Goal: Use online tool/utility: Utilize a website feature to perform a specific function

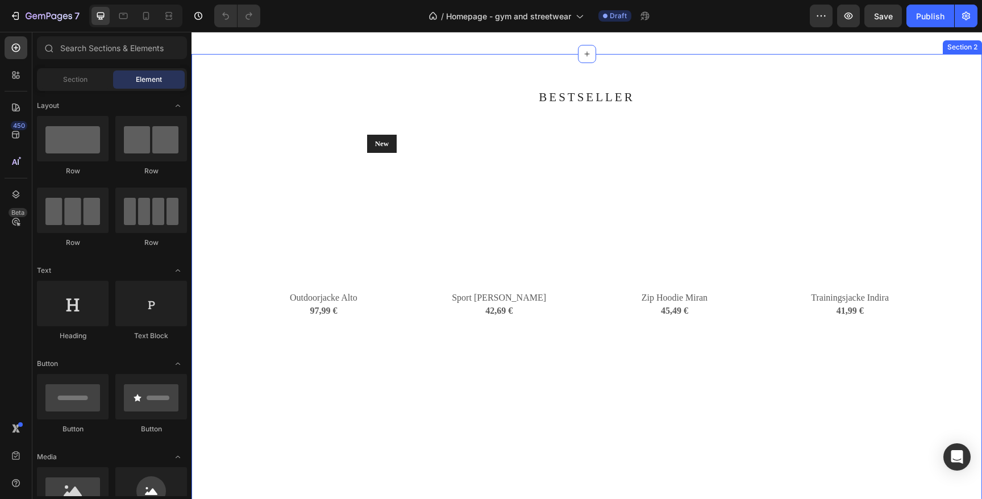
scroll to position [315, 0]
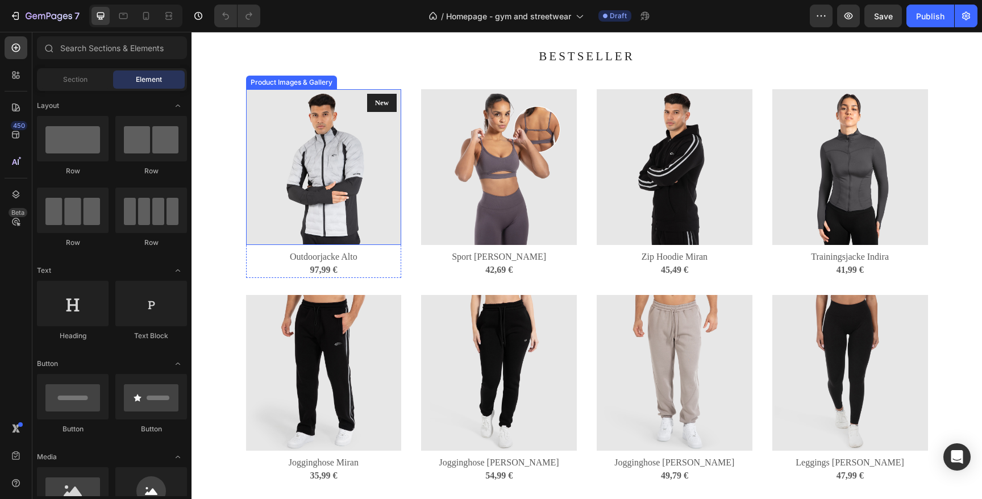
click at [361, 216] on img at bounding box center [324, 167] width 156 height 156
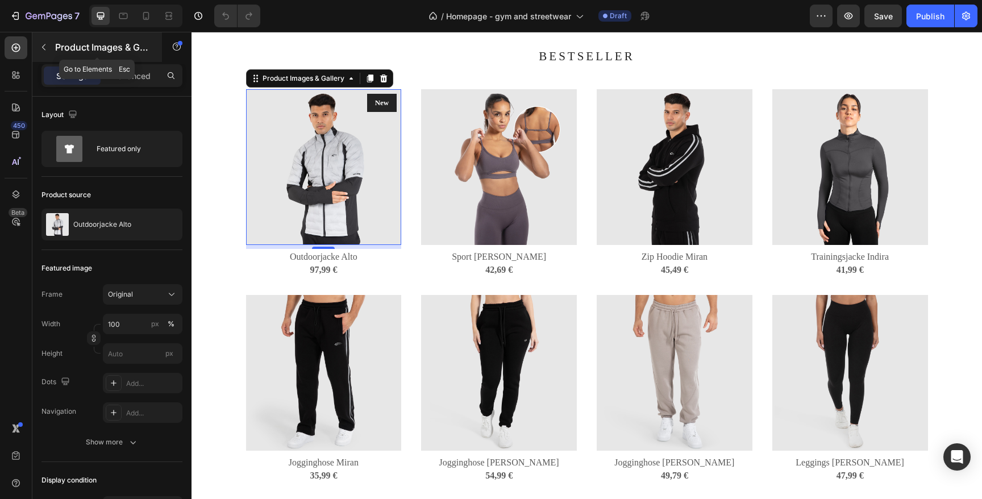
click at [46, 44] on icon "button" at bounding box center [43, 47] width 9 height 9
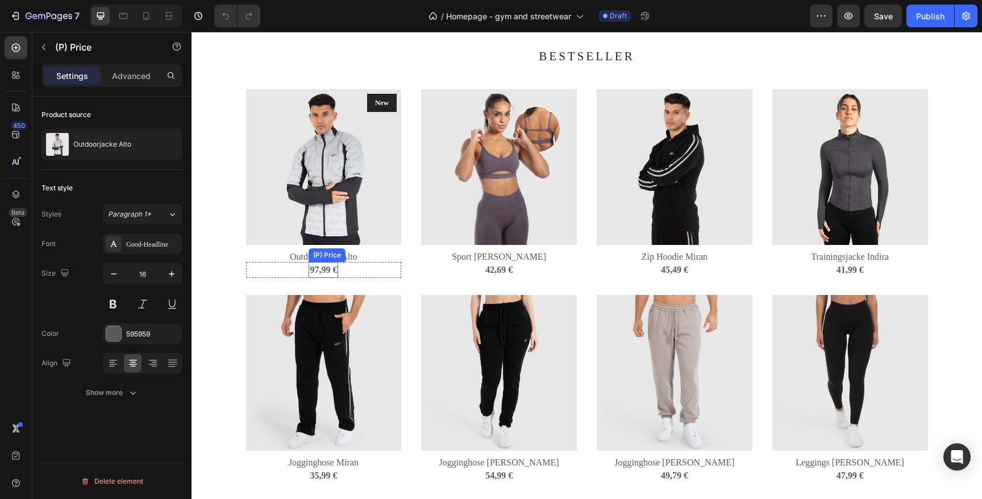
click at [323, 267] on div "97,99 €" at bounding box center [323, 270] width 30 height 16
click at [358, 253] on icon at bounding box center [359, 251] width 9 height 9
click at [14, 78] on icon at bounding box center [13, 77] width 3 height 3
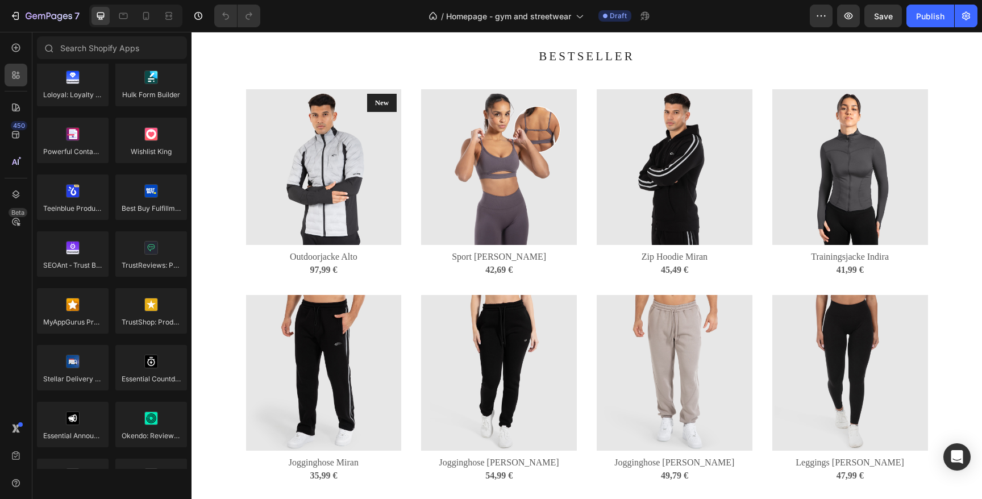
scroll to position [3186, 0]
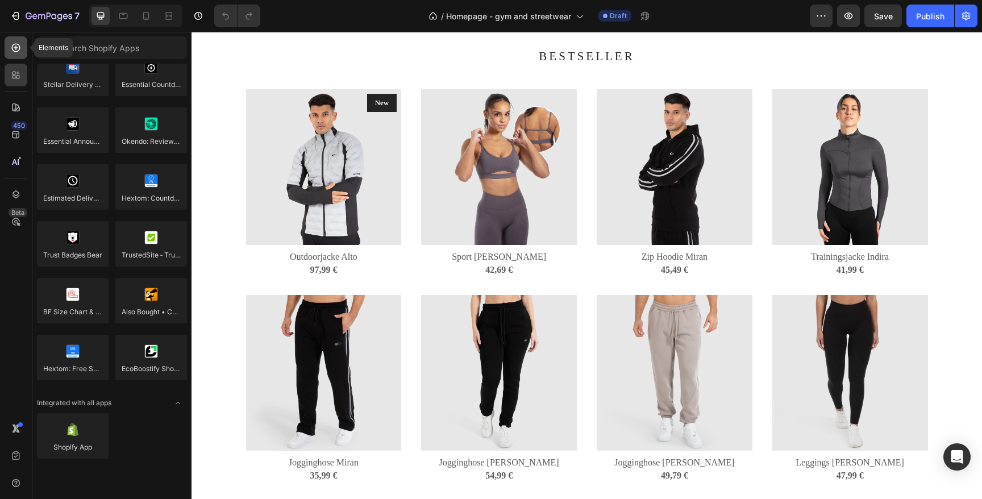
click at [18, 47] on icon at bounding box center [15, 47] width 11 height 11
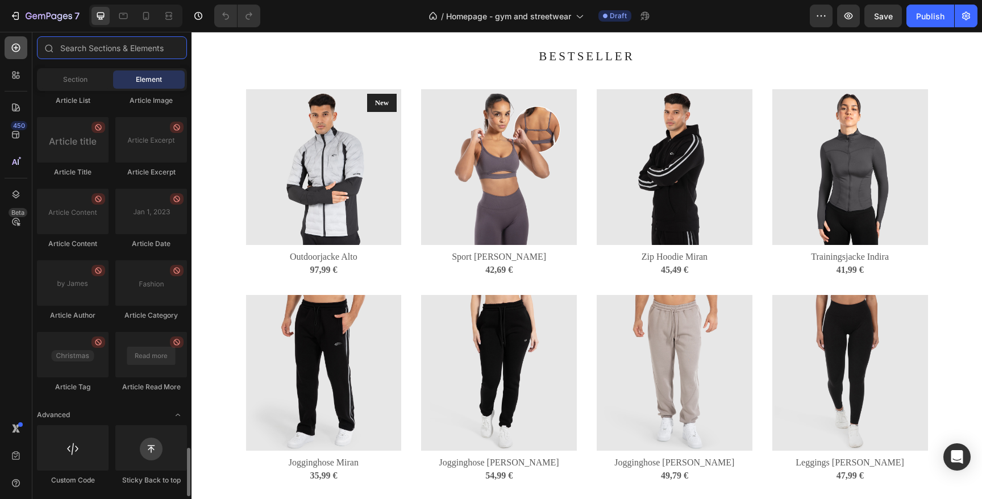
scroll to position [2962, 0]
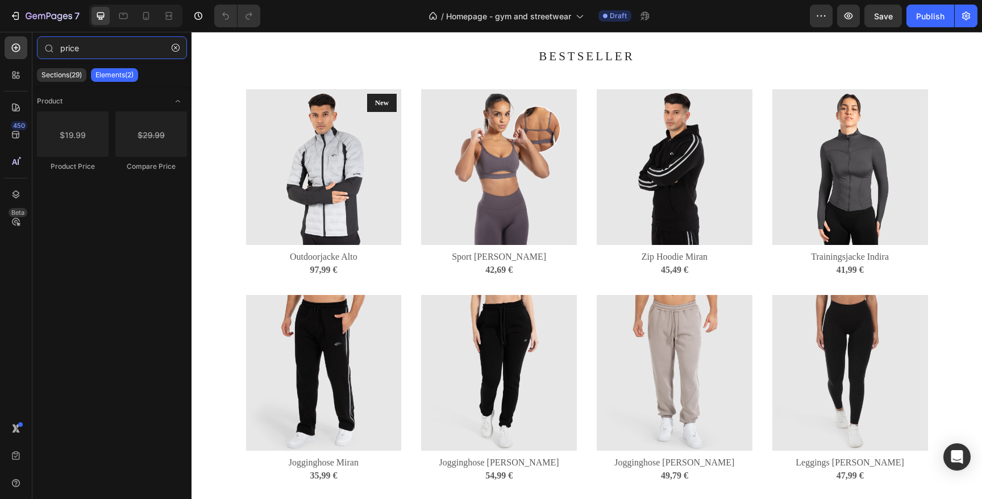
type input "price"
click at [117, 290] on div "Product Product Price Compare Price" at bounding box center [111, 288] width 159 height 405
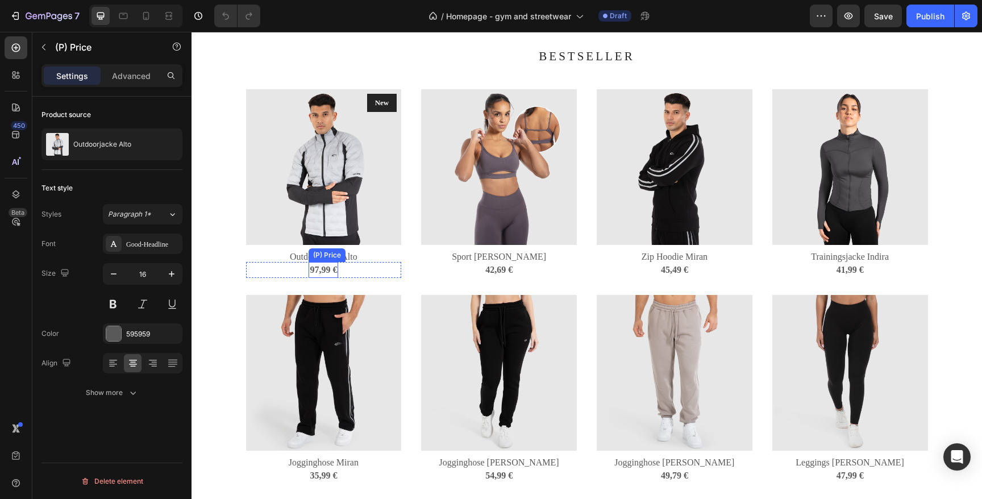
click at [324, 272] on div "97,99 €" at bounding box center [323, 270] width 30 height 16
click at [127, 77] on p "Advanced" at bounding box center [131, 76] width 39 height 12
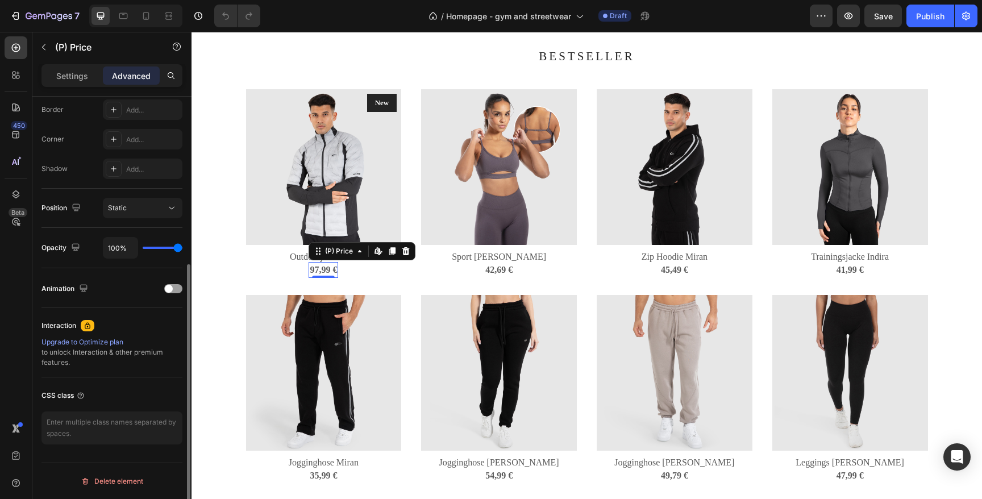
scroll to position [0, 0]
